Goal: Check status: Check status

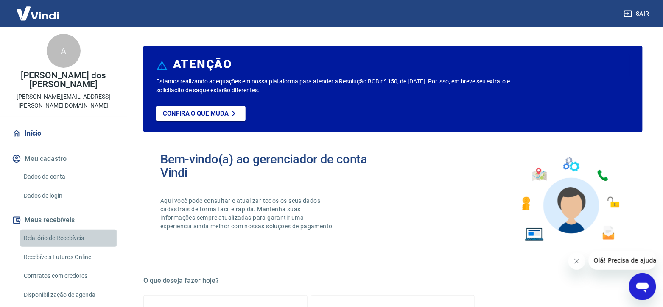
click at [84, 230] on link "Relatório de Recebíveis" at bounding box center [68, 238] width 96 height 17
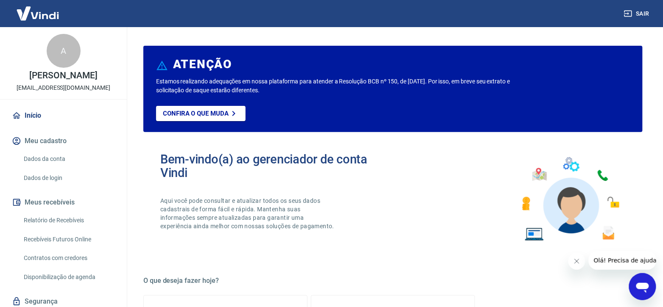
click at [76, 236] on link "Recebíveis Futuros Online" at bounding box center [68, 239] width 96 height 17
click at [646, 8] on button "Sair" at bounding box center [637, 14] width 31 height 16
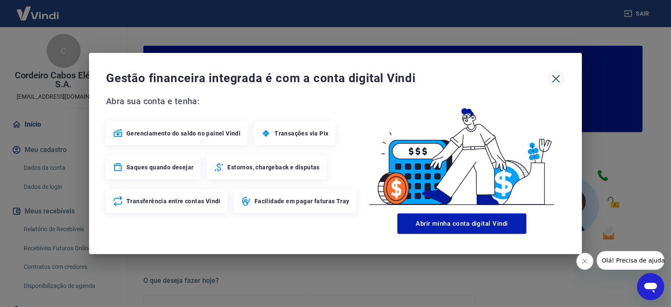
click at [555, 78] on icon "button" at bounding box center [556, 79] width 8 height 8
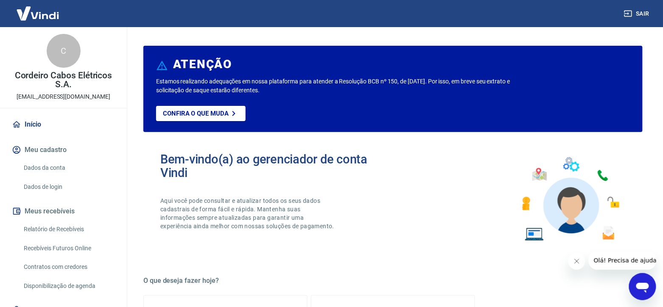
drag, startPoint x: 577, startPoint y: 262, endPoint x: 1006, endPoint y: 533, distance: 507.3
click at [577, 262] on icon "Fechar mensagem da empresa" at bounding box center [576, 261] width 4 height 4
click at [78, 229] on link "Relatório de Recebíveis" at bounding box center [68, 229] width 96 height 17
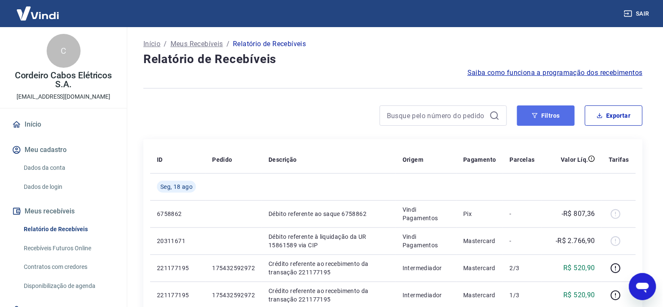
click at [556, 117] on button "Filtros" at bounding box center [546, 116] width 58 height 20
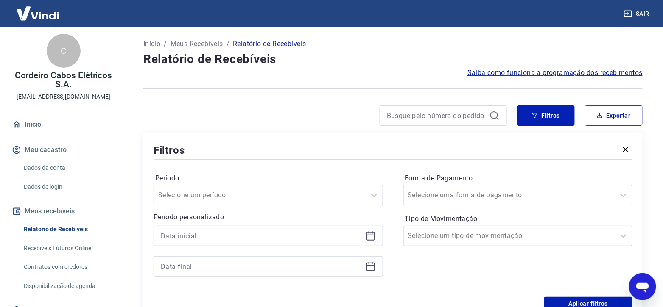
click at [374, 239] on icon at bounding box center [370, 236] width 8 height 8
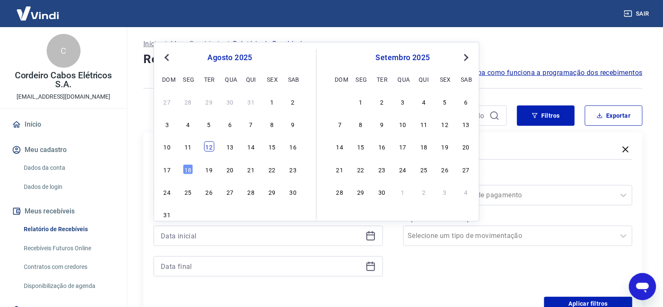
click at [207, 147] on div "12" at bounding box center [209, 147] width 10 height 10
type input "[DATE]"
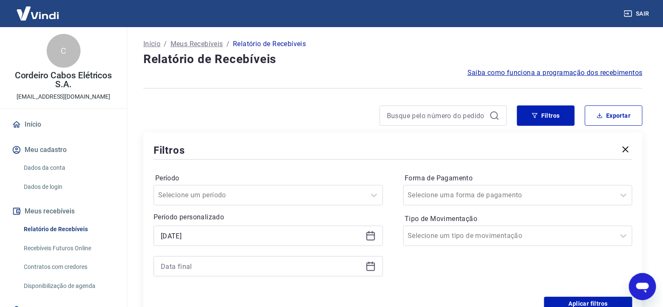
click at [369, 269] on icon at bounding box center [370, 267] width 10 height 10
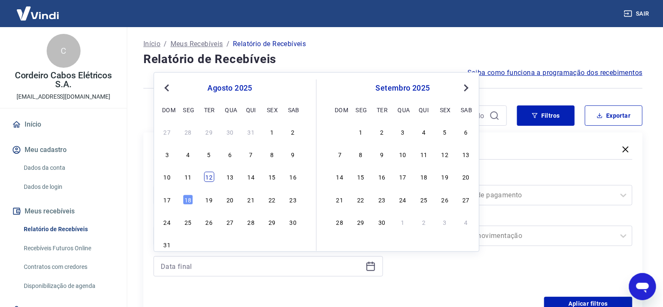
click at [207, 177] on div "12" at bounding box center [209, 177] width 10 height 10
type input "[DATE]"
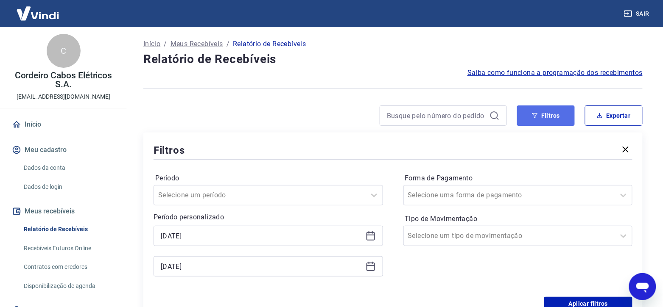
click at [546, 114] on button "Filtros" at bounding box center [546, 116] width 58 height 20
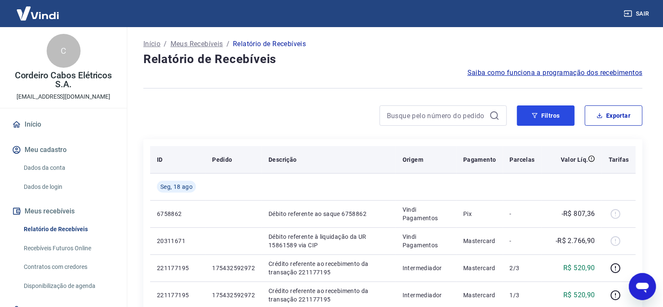
scroll to position [53, 0]
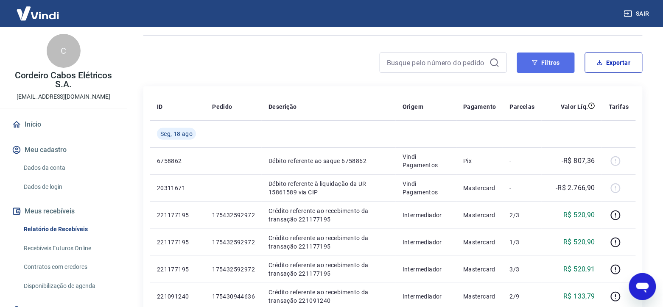
click at [546, 63] on button "Filtros" at bounding box center [546, 63] width 58 height 20
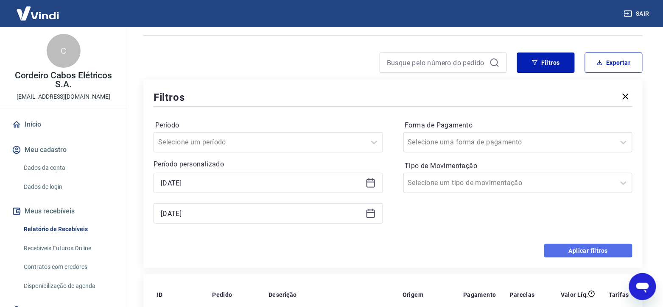
click at [562, 248] on button "Aplicar filtros" at bounding box center [588, 251] width 88 height 14
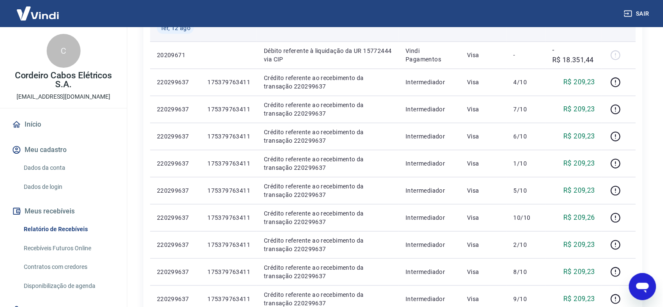
scroll to position [53, 0]
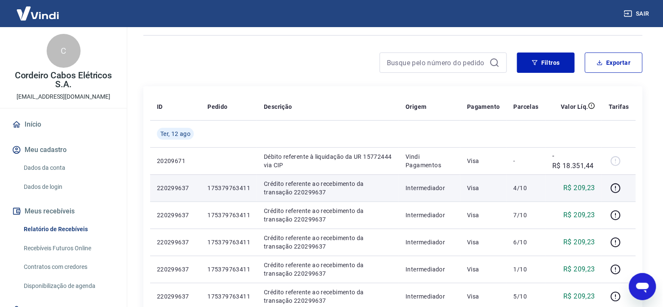
click at [222, 187] on p "175379763411" at bounding box center [228, 188] width 43 height 8
copy p "175379763411"
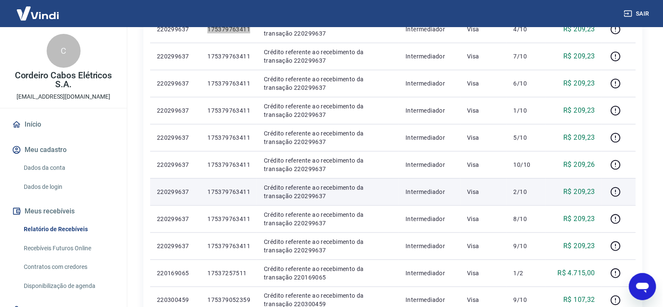
scroll to position [265, 0]
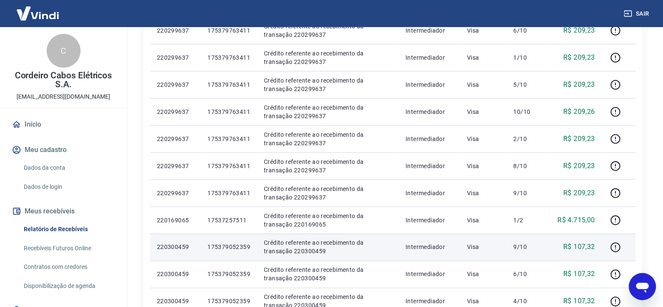
click at [234, 245] on p "175379052359" at bounding box center [228, 247] width 43 height 8
copy p "175379052359"
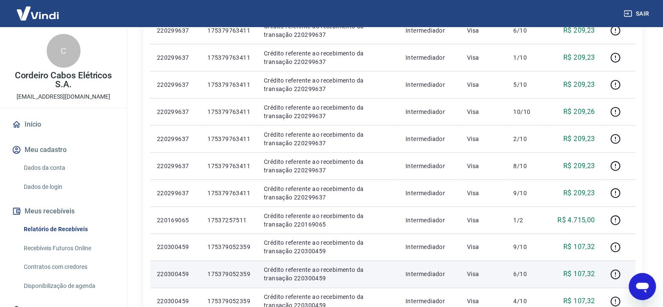
click at [232, 273] on p "175379052359" at bounding box center [228, 275] width 43 height 8
copy p "175379052359"
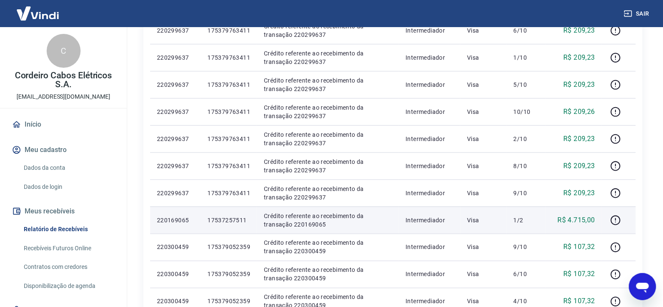
click at [230, 221] on p "17537257511" at bounding box center [228, 220] width 43 height 8
copy p "17537257511"
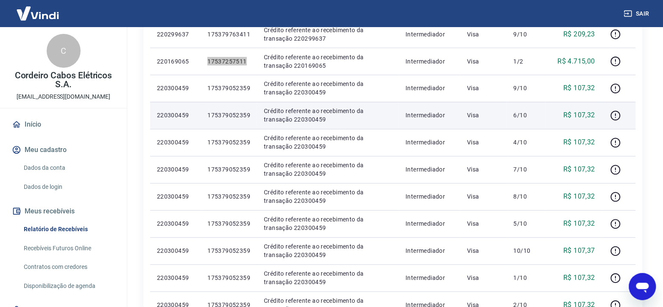
scroll to position [477, 0]
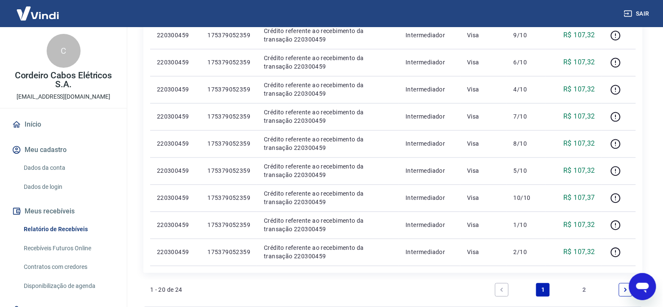
click at [586, 292] on link "2" at bounding box center [584, 291] width 14 height 14
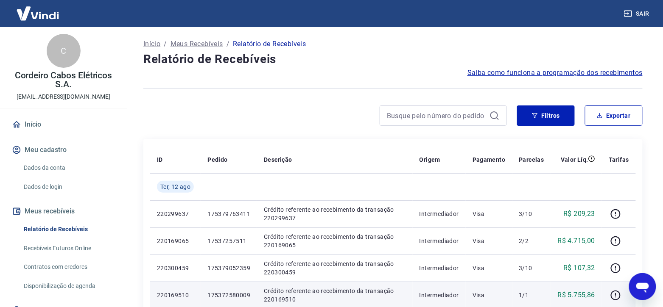
click at [233, 294] on p "175372580009" at bounding box center [228, 295] width 43 height 8
copy p "175372580009"
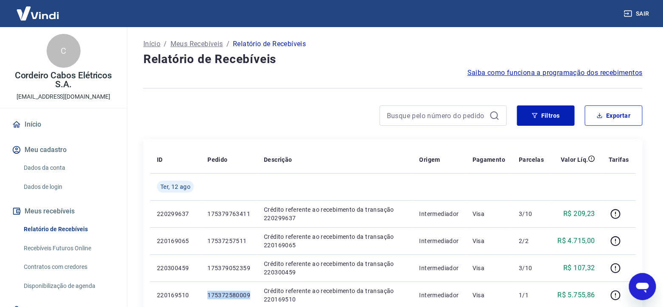
scroll to position [53, 0]
